Goal: Obtain resource: Download file/media

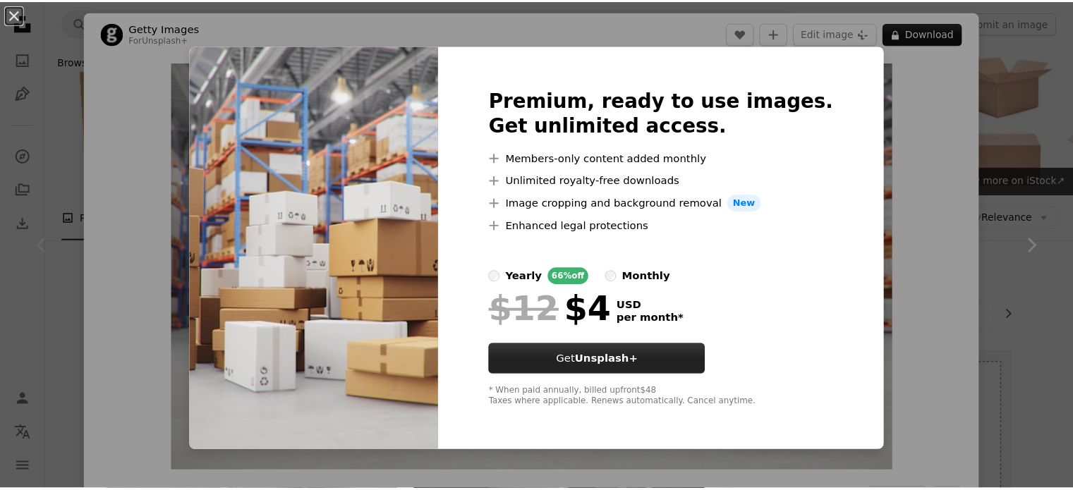
scroll to position [282, 0]
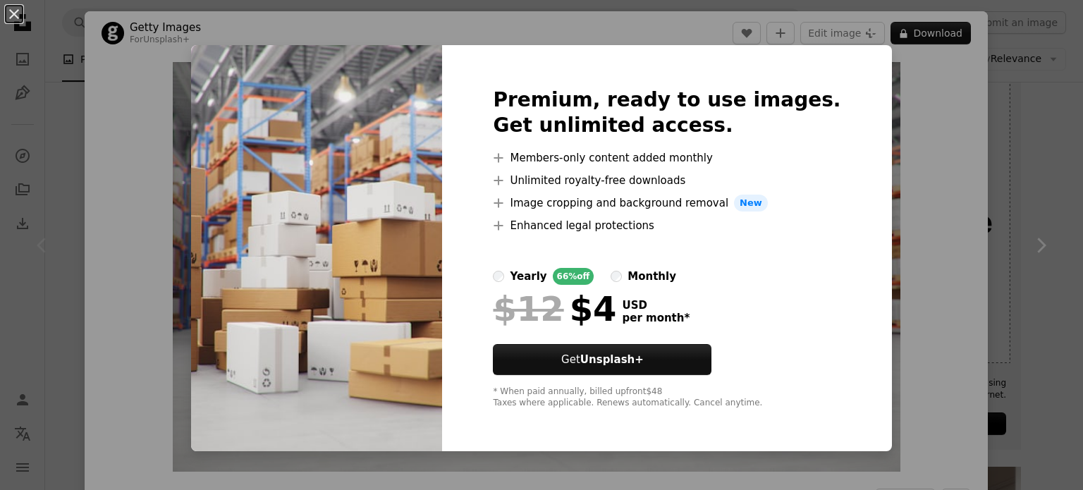
click at [259, 106] on img at bounding box center [316, 248] width 251 height 406
click at [1022, 189] on div "An X shape Premium, ready to use images. Get unlimited access. A plus sign Memb…" at bounding box center [541, 245] width 1083 height 490
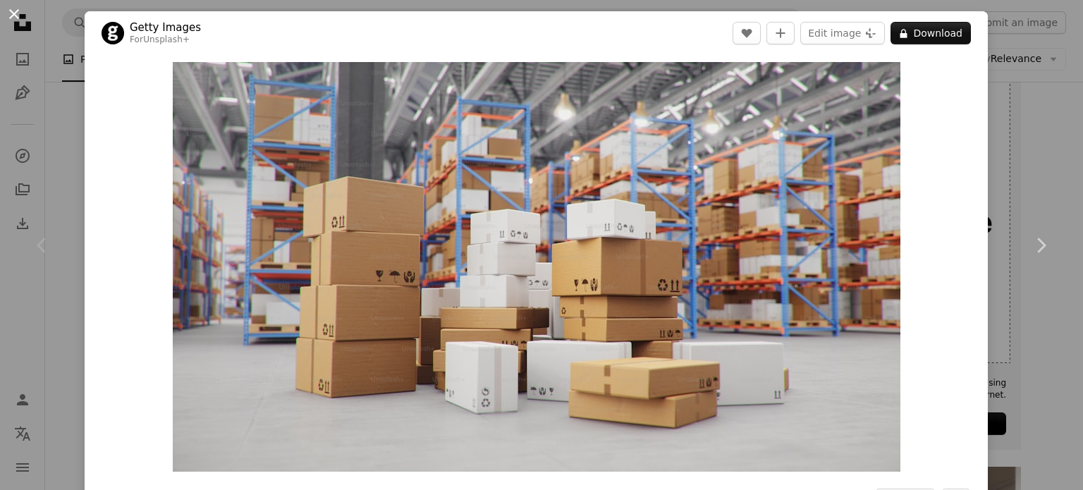
click at [13, 14] on button "An X shape" at bounding box center [14, 14] width 17 height 17
